Goal: Navigation & Orientation: Find specific page/section

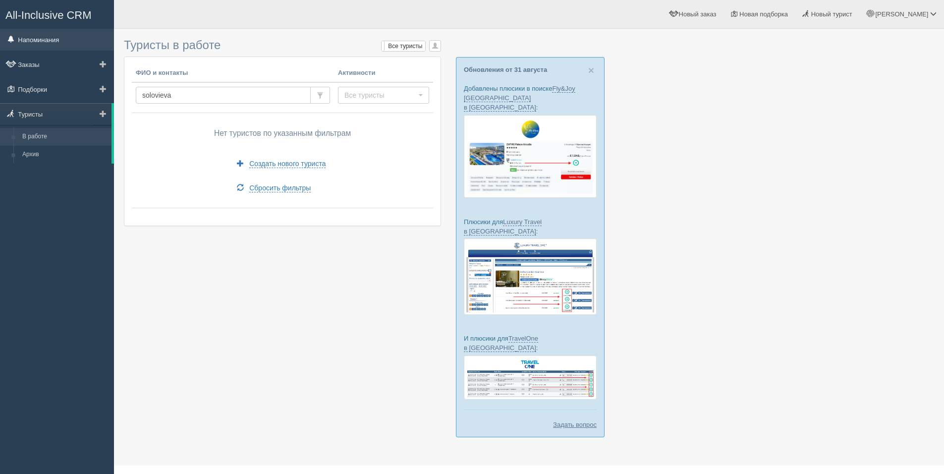
click at [77, 39] on link "Напоминания" at bounding box center [57, 40] width 114 height 22
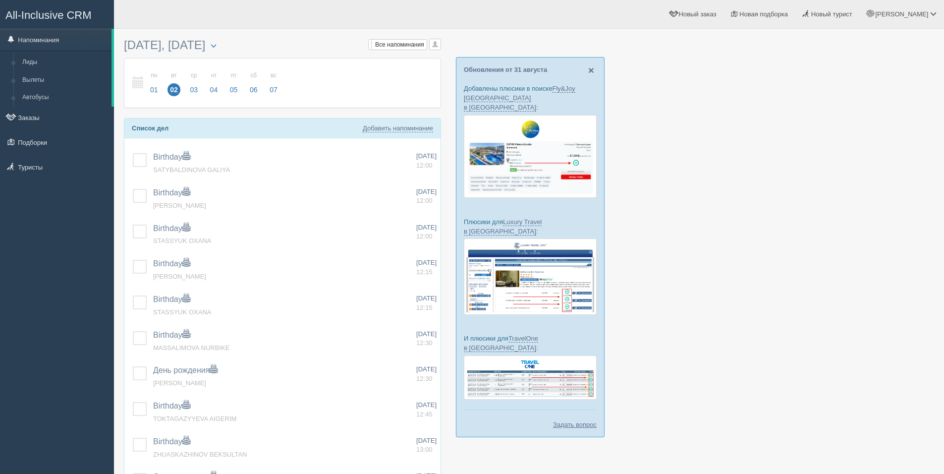
click at [591, 70] on span "×" at bounding box center [591, 69] width 6 height 11
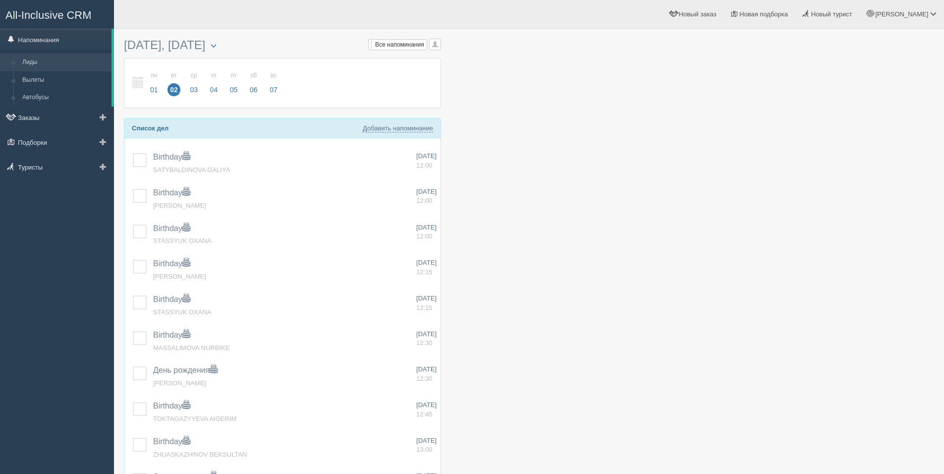
click at [37, 62] on link "Лиды" at bounding box center [65, 63] width 94 height 18
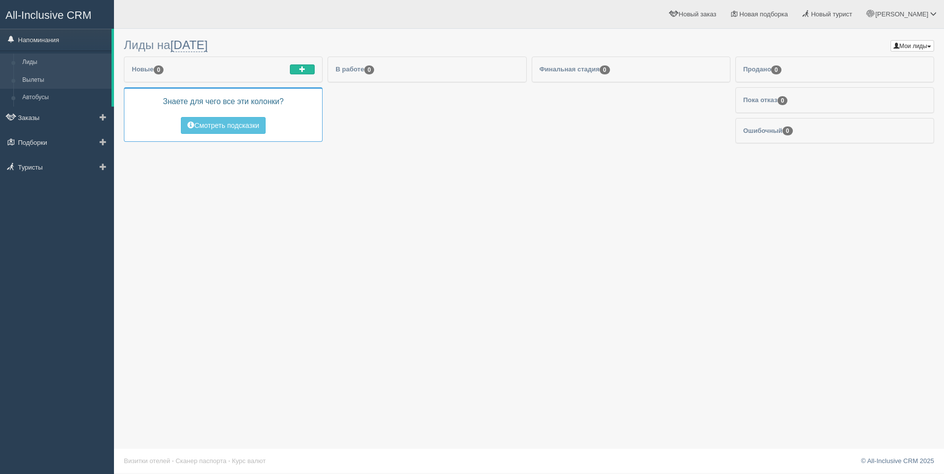
click at [35, 79] on link "Вылеты" at bounding box center [65, 80] width 94 height 18
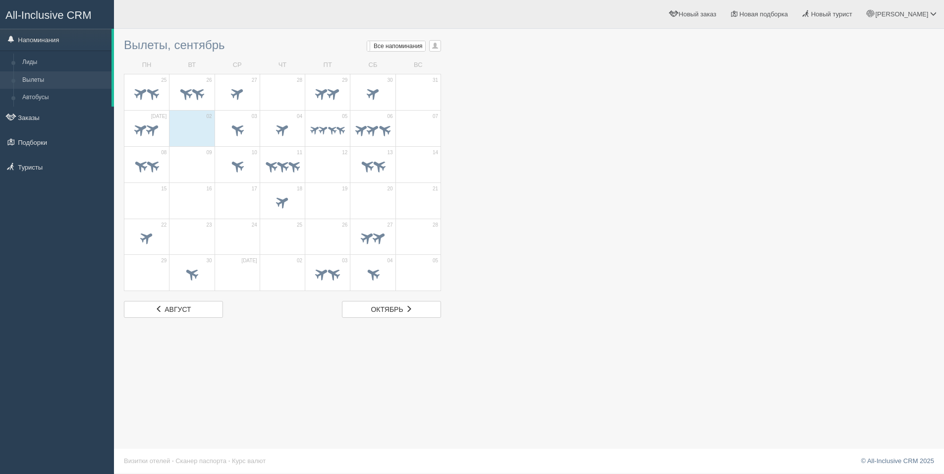
click at [744, 355] on div "Вылеты, сентябрь Мои напоминания Мои Все напоминания Все Все напоминания Все Мо…" at bounding box center [529, 237] width 830 height 474
click at [241, 134] on span at bounding box center [237, 129] width 16 height 16
click at [516, 152] on div at bounding box center [529, 176] width 811 height 284
